Goal: Download file/media

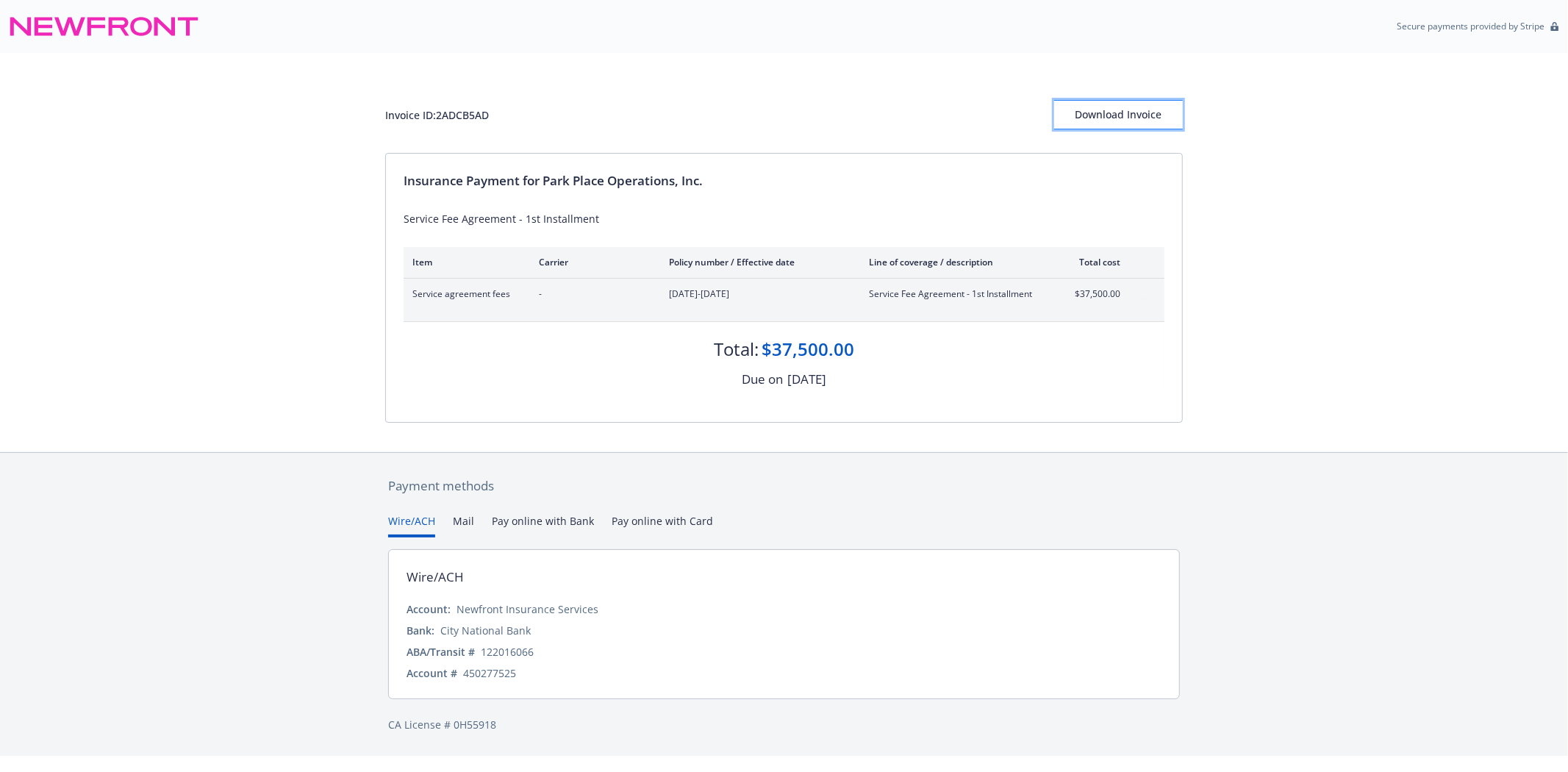
click at [1151, 114] on div "Download Invoice" at bounding box center [1119, 114] width 129 height 28
